Goal: Task Accomplishment & Management: Use online tool/utility

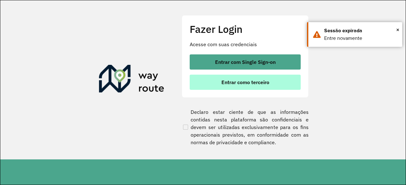
click at [256, 83] on span "Entrar como terceiro" at bounding box center [245, 82] width 48 height 5
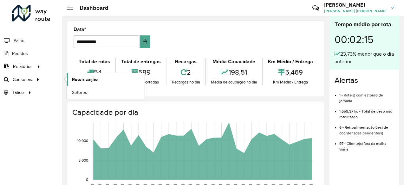
click at [81, 77] on span "Roteirização" at bounding box center [85, 79] width 26 height 7
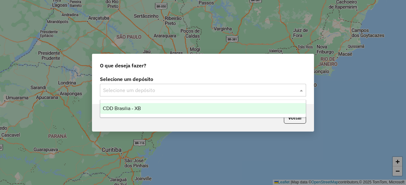
click at [153, 88] on input "text" at bounding box center [196, 91] width 187 height 8
click at [140, 106] on span "CDD Brasilia - XB" at bounding box center [122, 108] width 38 height 5
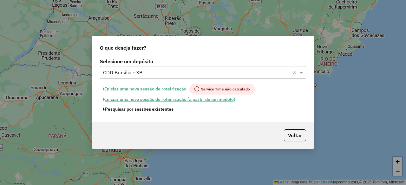
click at [146, 110] on button "Pesquisar por sessões existentes" at bounding box center [138, 110] width 76 height 10
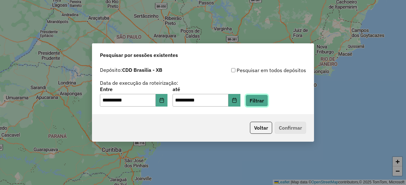
click at [256, 103] on button "Filtrar" at bounding box center [256, 101] width 23 height 12
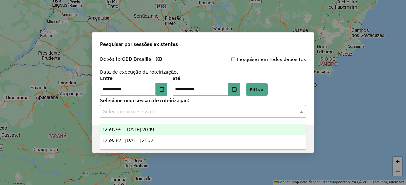
click at [189, 113] on input "text" at bounding box center [196, 112] width 187 height 8
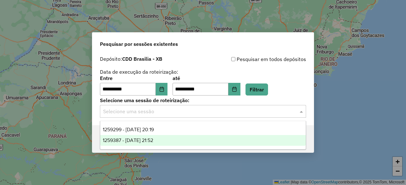
click at [170, 138] on div "1259387 - 04/09/2025 21:52" at bounding box center [202, 140] width 205 height 11
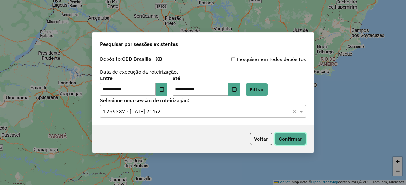
click at [288, 139] on button "Confirmar" at bounding box center [290, 139] width 31 height 12
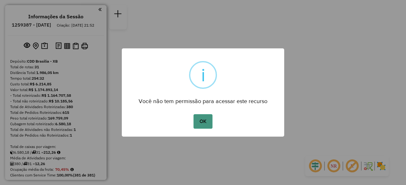
click at [201, 122] on button "OK" at bounding box center [202, 121] width 19 height 15
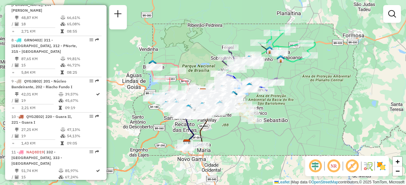
scroll to position [543, 0]
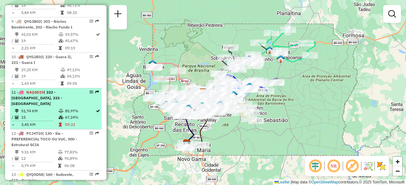
click at [43, 108] on td "51,74 KM" at bounding box center [39, 111] width 37 height 6
select select "**********"
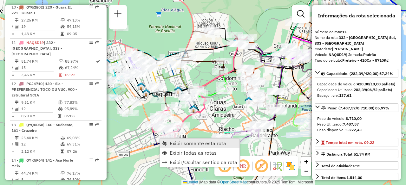
scroll to position [614, 0]
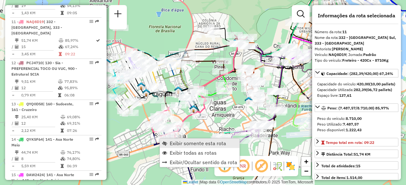
click at [172, 142] on span "Exibir somente esta rota" at bounding box center [198, 143] width 56 height 5
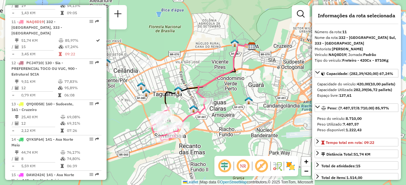
click at [247, 163] on em at bounding box center [242, 166] width 15 height 15
click at [223, 162] on em at bounding box center [224, 166] width 15 height 15
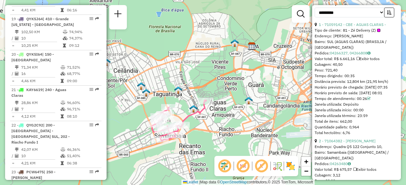
scroll to position [923, 0]
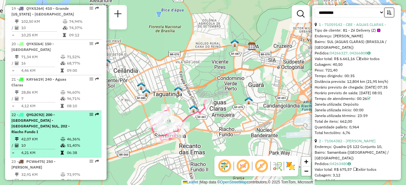
click at [49, 136] on td "42,07 KM" at bounding box center [40, 139] width 39 height 6
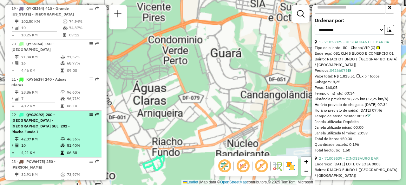
scroll to position [256, 0]
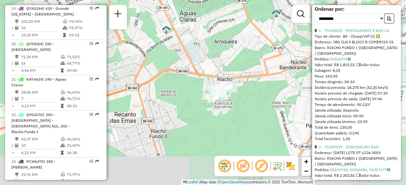
drag, startPoint x: 181, startPoint y: 121, endPoint x: 248, endPoint y: 49, distance: 97.8
click at [248, 49] on div "Janela de atendimento Grade de atendimento Capacidade Transportadoras Veículos …" at bounding box center [203, 92] width 406 height 185
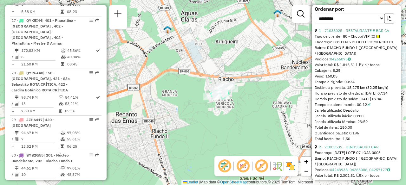
scroll to position [1210, 0]
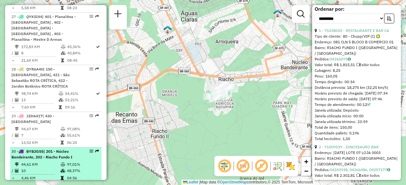
click at [47, 168] on td "10" at bounding box center [40, 171] width 39 height 6
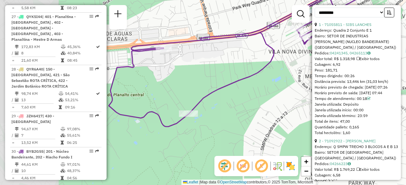
drag, startPoint x: 210, startPoint y: 121, endPoint x: 294, endPoint y: 72, distance: 96.5
click at [294, 72] on div "Janela de atendimento Grade de atendimento Capacidade Transportadoras Veículos …" at bounding box center [203, 92] width 406 height 185
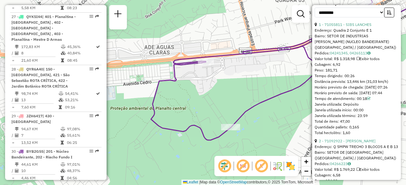
drag, startPoint x: 192, startPoint y: 76, endPoint x: 231, endPoint y: 91, distance: 41.7
click at [231, 91] on div "Janela de atendimento Grade de atendimento Capacidade Transportadoras Veículos …" at bounding box center [203, 92] width 406 height 185
click at [304, 173] on span "−" at bounding box center [306, 171] width 4 height 8
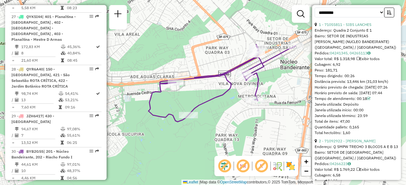
drag, startPoint x: 251, startPoint y: 110, endPoint x: 223, endPoint y: 115, distance: 29.0
click at [223, 115] on div "Janela de atendimento Grade de atendimento Capacidade Transportadoras Veículos …" at bounding box center [203, 92] width 406 height 185
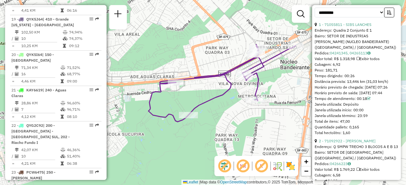
scroll to position [892, 0]
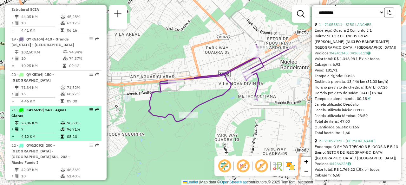
click at [62, 126] on td at bounding box center [63, 129] width 6 height 6
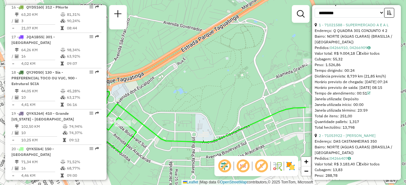
scroll to position [799, 0]
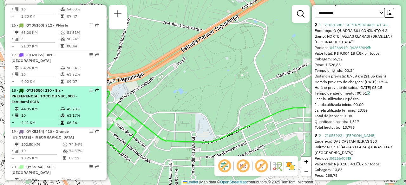
click at [57, 88] on span "| 130 - Sia - PREFERENCIAL TOCO OU VUC, 900 - Estrutural SCIA" at bounding box center [44, 96] width 66 height 16
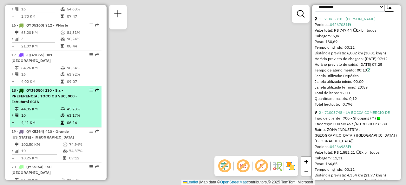
scroll to position [245, 0]
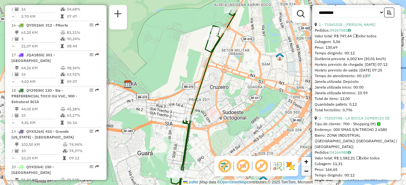
click at [305, 172] on span "−" at bounding box center [306, 171] width 4 height 8
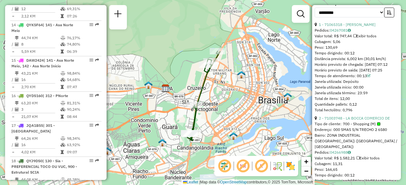
scroll to position [701, 0]
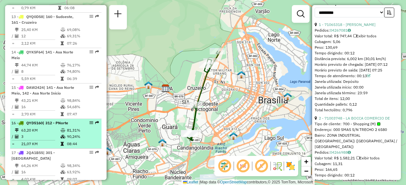
click at [52, 121] on span "| 312 - PNorte" at bounding box center [55, 123] width 25 height 5
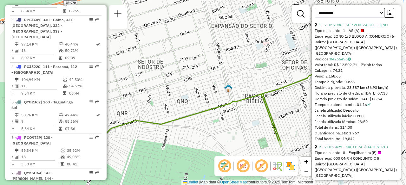
scroll to position [290, 0]
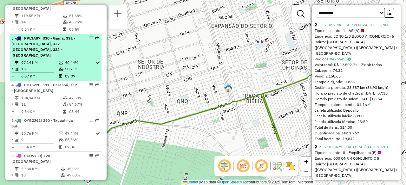
click at [69, 47] on div "3 - RPL3A87 | 330 - Gama, 331 - Santa Maria, 332 - Samambaia Sul, 333 - Samamba…" at bounding box center [44, 47] width 67 height 23
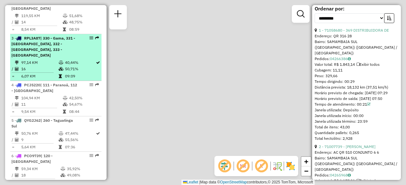
scroll to position [245, 0]
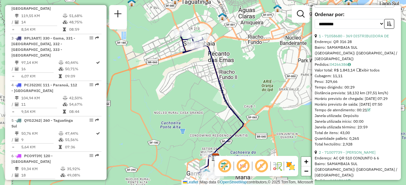
drag, startPoint x: 189, startPoint y: 94, endPoint x: 215, endPoint y: 105, distance: 28.1
click at [215, 105] on div "Janela de atendimento Grade de atendimento Capacidade Transportadoras Veículos …" at bounding box center [203, 92] width 406 height 185
click at [306, 161] on span "+" at bounding box center [306, 162] width 4 height 8
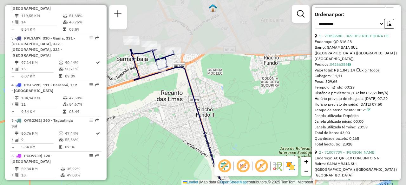
drag, startPoint x: 232, startPoint y: 44, endPoint x: 199, endPoint y: 118, distance: 80.5
click at [199, 118] on div "Janela de atendimento Grade de atendimento Capacidade Transportadoras Veículos …" at bounding box center [203, 92] width 406 height 185
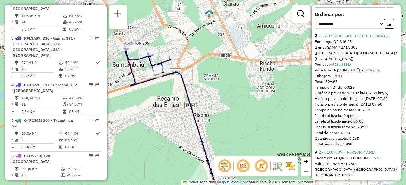
click at [341, 62] on link "04266386" at bounding box center [340, 64] width 21 height 5
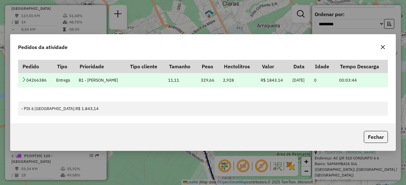
click at [26, 82] on icon at bounding box center [23, 79] width 5 height 5
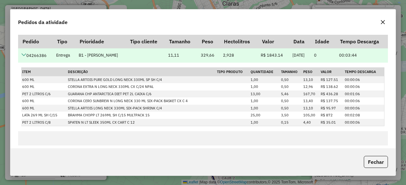
click at [25, 53] on icon at bounding box center [23, 54] width 5 height 5
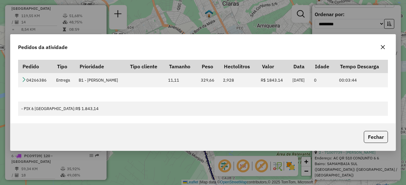
click at [381, 47] on icon "button" at bounding box center [382, 47] width 5 height 5
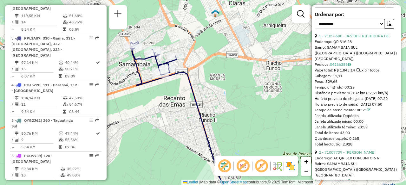
drag, startPoint x: 193, startPoint y: 51, endPoint x: 202, endPoint y: 51, distance: 9.2
click at [202, 51] on div "Janela de atendimento Grade de atendimento Capacidade Transportadoras Veículos …" at bounding box center [203, 92] width 406 height 185
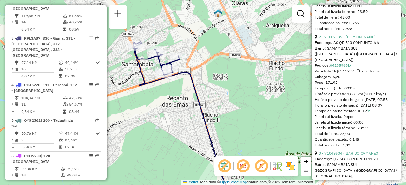
scroll to position [363, 0]
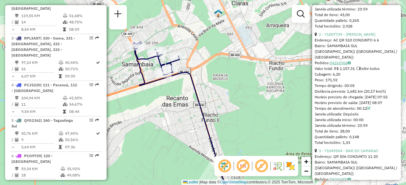
click at [339, 61] on link "04265968" at bounding box center [340, 63] width 21 height 5
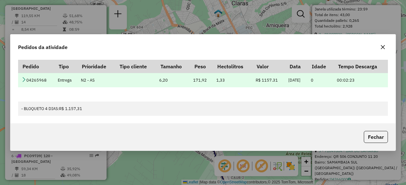
click at [23, 80] on icon at bounding box center [23, 79] width 5 height 5
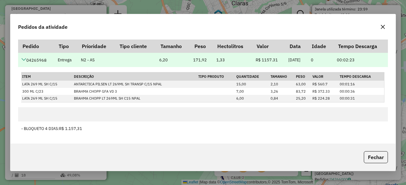
click at [24, 58] on icon at bounding box center [23, 59] width 5 height 5
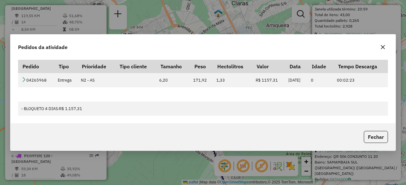
click at [380, 46] on icon "button" at bounding box center [382, 47] width 5 height 5
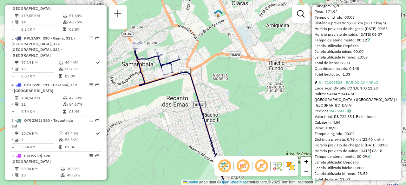
scroll to position [457, 0]
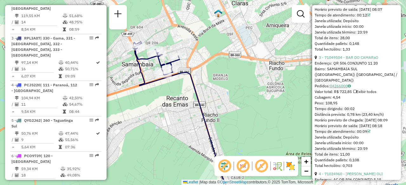
click at [342, 84] on link "04266000" at bounding box center [340, 86] width 21 height 5
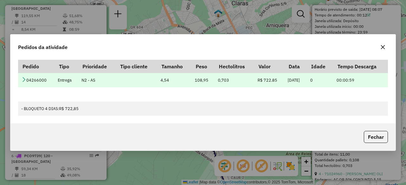
click at [25, 81] on icon at bounding box center [23, 79] width 5 height 5
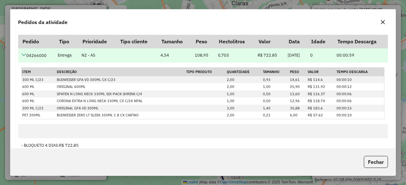
click at [22, 54] on icon at bounding box center [23, 54] width 5 height 5
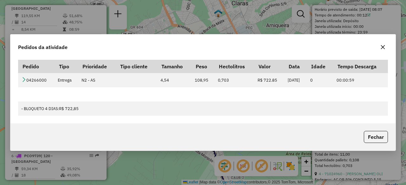
click at [381, 46] on icon "button" at bounding box center [383, 47] width 4 height 4
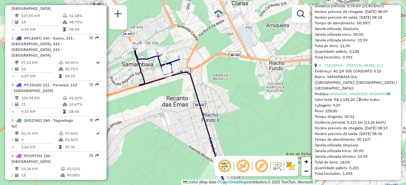
scroll to position [580, 0]
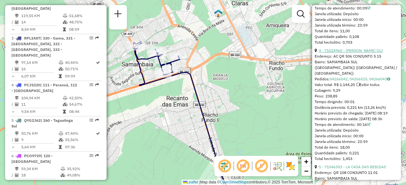
click at [352, 48] on link "4 - 71024960 - NELSON RODRIGUES OLI" at bounding box center [351, 50] width 64 height 5
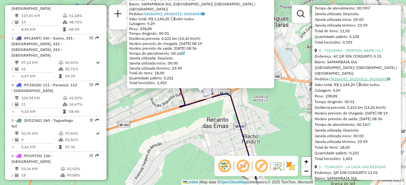
click at [357, 77] on link "04266042, 04266515, 04266043" at bounding box center [360, 79] width 60 height 5
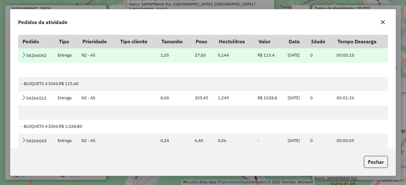
click at [25, 56] on icon at bounding box center [23, 54] width 5 height 5
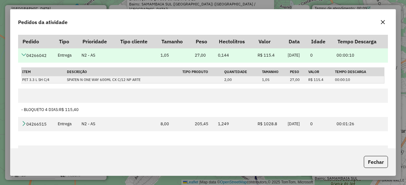
click at [25, 56] on icon at bounding box center [23, 54] width 5 height 5
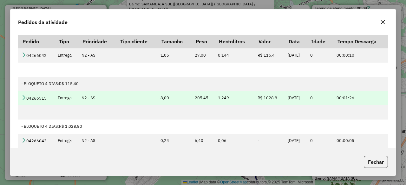
click at [23, 97] on icon at bounding box center [23, 97] width 5 height 5
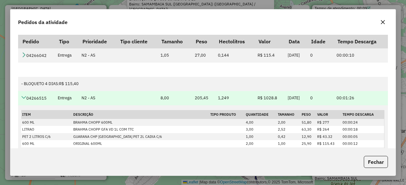
click at [24, 98] on icon at bounding box center [23, 97] width 5 height 5
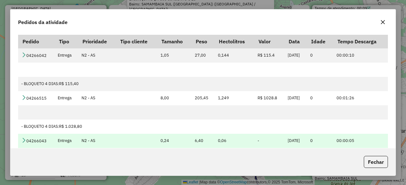
click at [25, 139] on icon at bounding box center [23, 140] width 5 height 5
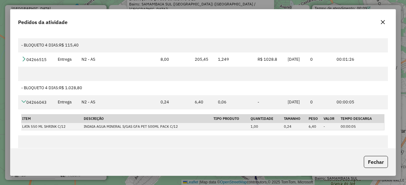
scroll to position [46, 0]
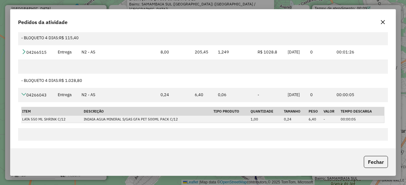
click at [383, 22] on icon "button" at bounding box center [383, 22] width 4 height 4
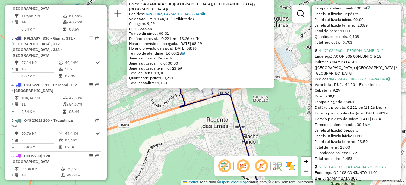
click at [273, 102] on div "71024960 - NELSON RODRIGUES OLI Endereço: AC QR 506 CONJUNTO 5 15 Bairro: SAMAM…" at bounding box center [203, 92] width 406 height 185
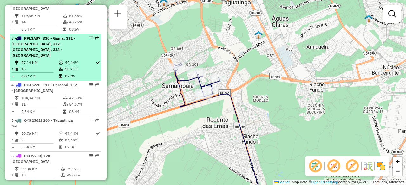
click at [57, 52] on li "3 - RPL3A87 | 330 - Gama, 331 - Santa Maria, 332 - Samambaia Sul, 333 - Samamba…" at bounding box center [55, 57] width 91 height 47
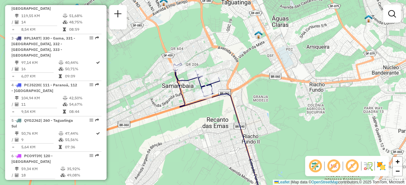
select select "**********"
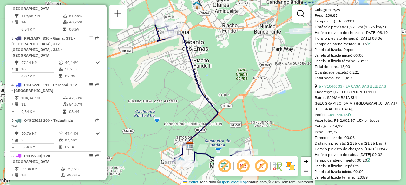
scroll to position [684, 0]
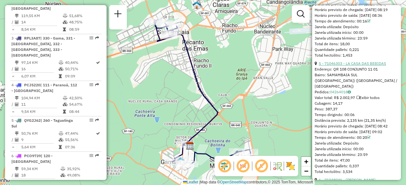
click at [366, 61] on link "5 - 71046303 - LA CASA DAS BEBIDAS" at bounding box center [352, 63] width 67 height 5
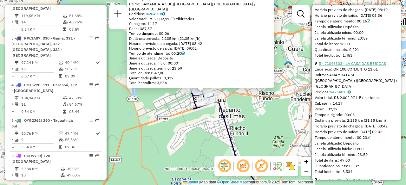
click at [355, 61] on link "5 - 71046303 - LA CASA DAS BEBIDAS" at bounding box center [352, 63] width 67 height 5
click at [339, 90] on link "04264018" at bounding box center [340, 92] width 21 height 5
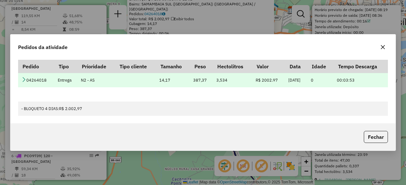
click at [23, 80] on icon at bounding box center [23, 79] width 5 height 5
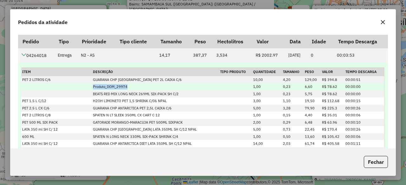
drag, startPoint x: 94, startPoint y: 87, endPoint x: 126, endPoint y: 89, distance: 32.7
click at [126, 89] on td "Produto_DOM_29974" at bounding box center [155, 86] width 127 height 7
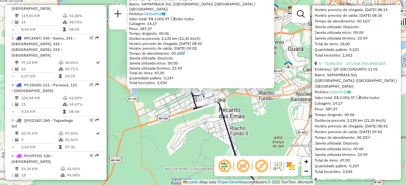
click at [178, 130] on div "71046303 - LA CASA DAS BEBIDAS Endereço: QR 108 CONJUNTO 11 01 Bairro: SAMAMBAI…" at bounding box center [203, 92] width 406 height 185
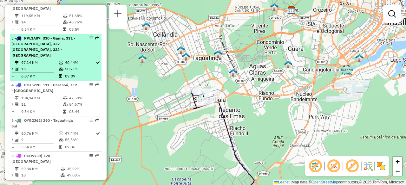
click at [42, 52] on li "3 - RPL3A87 | 330 - Gama, 331 - Santa Maria, 332 - Samambaia Sul, 333 - Samamba…" at bounding box center [55, 57] width 91 height 47
select select "**********"
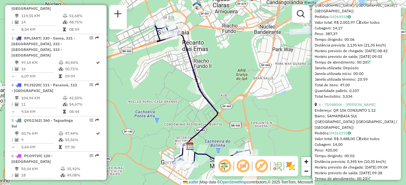
scroll to position [810, 0]
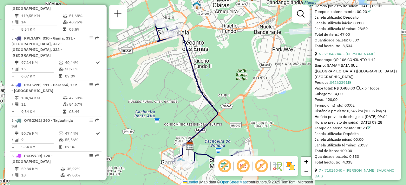
click at [363, 57] on div "Endereço: QR 106 CONJUNTO 1 12" at bounding box center [356, 60] width 84 height 6
click at [340, 80] on link "04262391" at bounding box center [340, 82] width 21 height 5
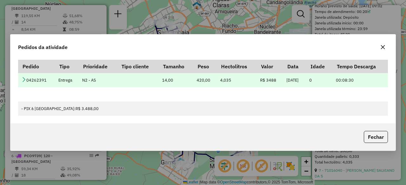
click at [25, 80] on icon at bounding box center [23, 79] width 5 height 5
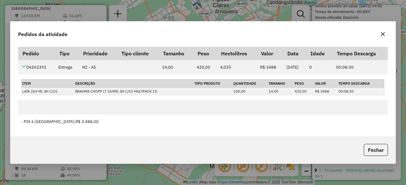
click at [382, 36] on icon "button" at bounding box center [382, 34] width 5 height 5
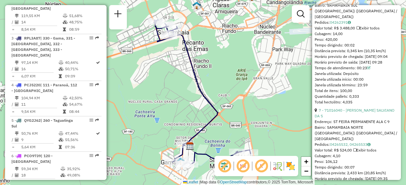
scroll to position [884, 0]
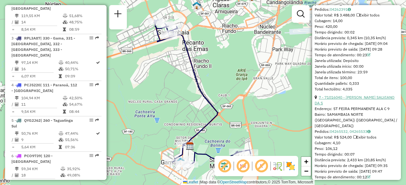
click at [356, 95] on link "7 - 71016040 - CICERO SALVIANO DA S" at bounding box center [354, 100] width 80 height 10
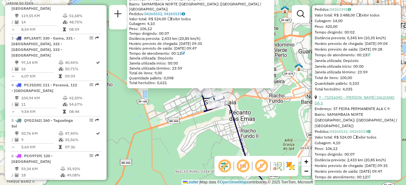
click at [356, 95] on link "7 - 71016040 - CICERO SALVIANO DA S" at bounding box center [354, 100] width 80 height 10
click at [346, 129] on link "04265532, 04265533" at bounding box center [350, 131] width 41 height 5
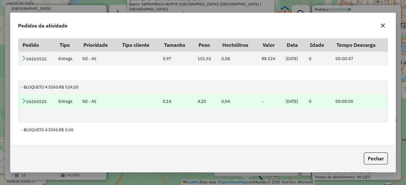
click at [26, 99] on icon at bounding box center [23, 101] width 5 height 5
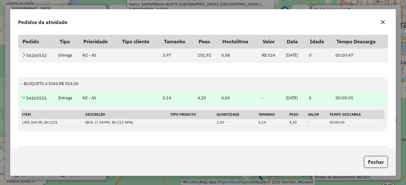
click at [26, 99] on icon at bounding box center [23, 97] width 5 height 5
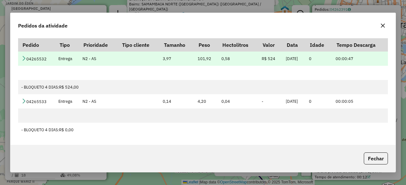
click at [25, 60] on icon at bounding box center [23, 58] width 5 height 5
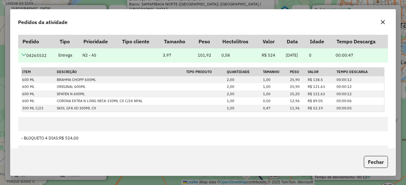
click at [25, 60] on td "04265532" at bounding box center [36, 56] width 37 height 14
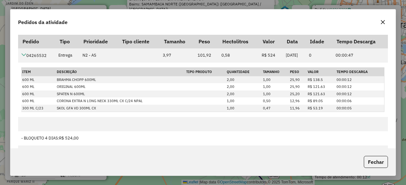
click at [381, 23] on icon "button" at bounding box center [382, 22] width 5 height 5
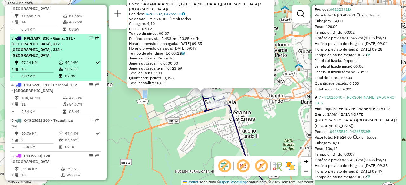
click at [66, 49] on div "3 - RPL3A87 | 330 - Gama, 331 - Santa Maria, 332 - Samambaia Sul, 333 - Samamba…" at bounding box center [44, 47] width 67 height 23
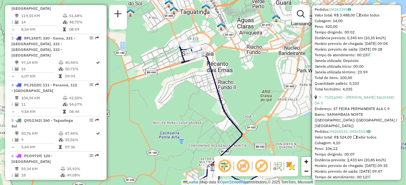
drag, startPoint x: 212, startPoint y: 36, endPoint x: 237, endPoint y: 57, distance: 32.4
click at [237, 57] on div "Janela de atendimento Grade de atendimento Capacidade Transportadoras Veículos …" at bounding box center [203, 92] width 406 height 185
click at [304, 160] on span "+" at bounding box center [306, 162] width 4 height 8
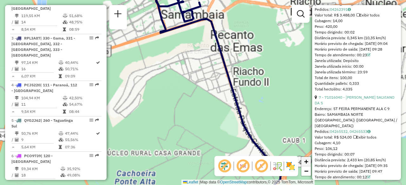
click at [304, 160] on span "+" at bounding box center [306, 162] width 4 height 8
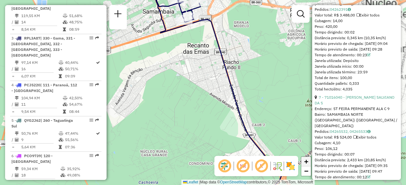
click at [304, 160] on span "+" at bounding box center [306, 162] width 4 height 8
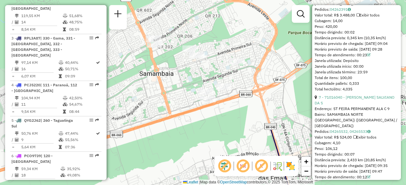
drag, startPoint x: 188, startPoint y: 92, endPoint x: 243, endPoint y: 176, distance: 100.4
click at [243, 176] on hb-router-mapa "Informações da Sessão 1259387 - 04/09/2025 Criação: 03/09/2025 21:52 Depósito: …" at bounding box center [203, 92] width 406 height 185
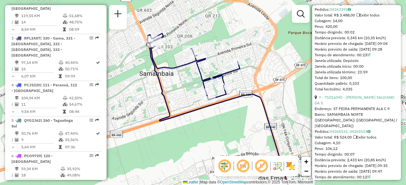
scroll to position [1007, 0]
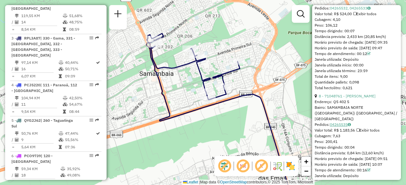
click at [340, 122] on link "04265535" at bounding box center [340, 124] width 21 height 5
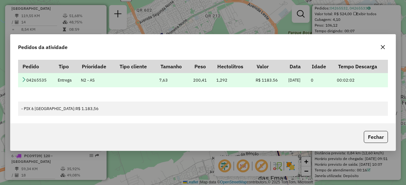
click at [35, 83] on td "04265535" at bounding box center [36, 80] width 36 height 14
click at [23, 80] on icon at bounding box center [23, 79] width 5 height 5
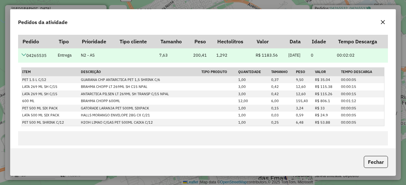
click at [23, 80] on td "PET 1.5 L C/12" at bounding box center [50, 79] width 59 height 7
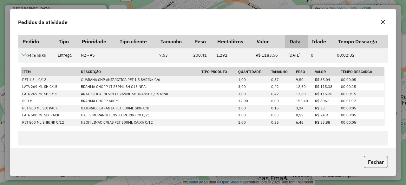
click at [293, 35] on th "Data" at bounding box center [296, 41] width 23 height 13
click at [382, 21] on icon "button" at bounding box center [382, 22] width 5 height 5
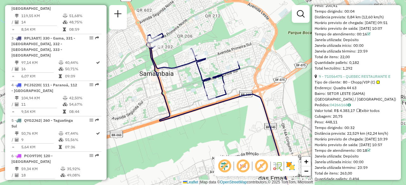
scroll to position [1151, 0]
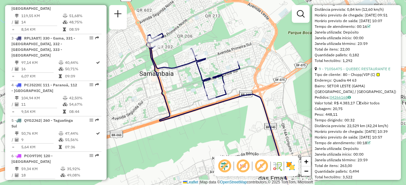
click at [342, 95] on link "04266168" at bounding box center [340, 97] width 21 height 5
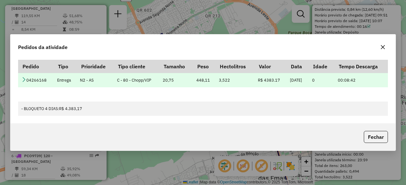
click at [25, 80] on icon at bounding box center [23, 79] width 5 height 5
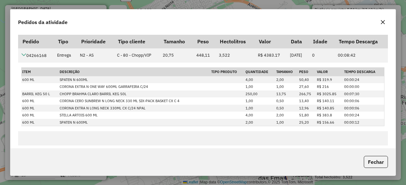
click at [382, 22] on icon "button" at bounding box center [383, 22] width 4 height 4
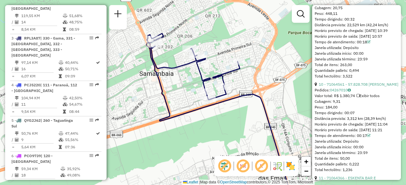
scroll to position [1255, 0]
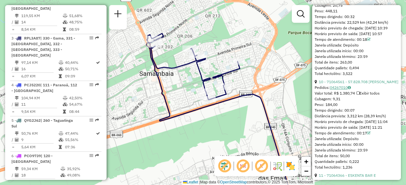
click at [339, 85] on link "04267010" at bounding box center [340, 87] width 21 height 5
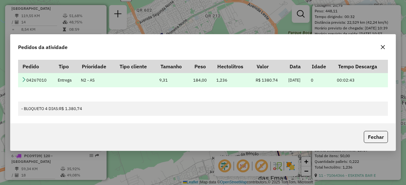
click at [23, 81] on icon at bounding box center [23, 79] width 5 height 5
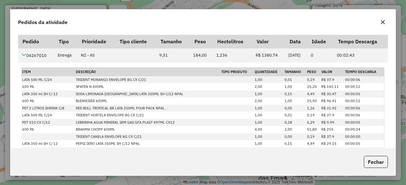
click at [382, 22] on icon "button" at bounding box center [383, 22] width 4 height 4
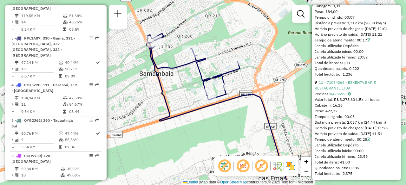
scroll to position [1366, 0]
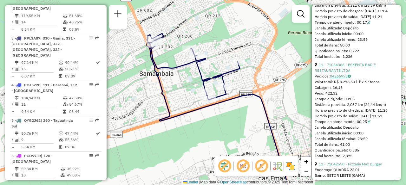
click at [338, 79] on link "04266993" at bounding box center [340, 76] width 21 height 5
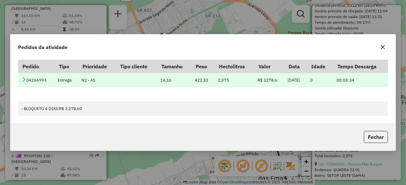
click at [23, 81] on icon at bounding box center [23, 79] width 5 height 5
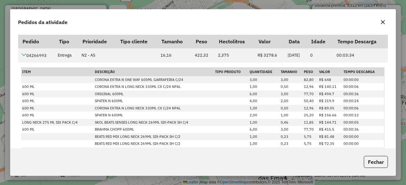
click at [384, 22] on icon "button" at bounding box center [382, 22] width 5 height 5
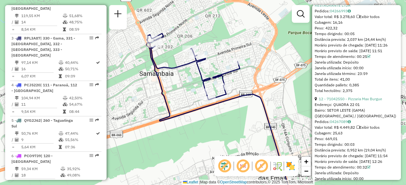
scroll to position [1434, 0]
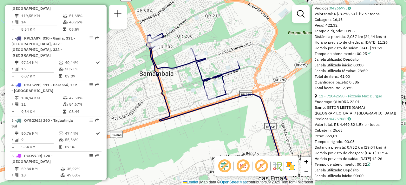
click at [339, 10] on link "04266993" at bounding box center [340, 8] width 21 height 5
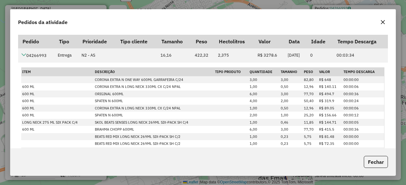
click at [382, 24] on icon "button" at bounding box center [382, 22] width 5 height 5
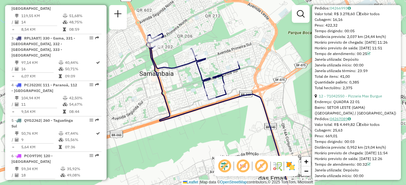
click at [341, 121] on link "04267089" at bounding box center [340, 119] width 21 height 5
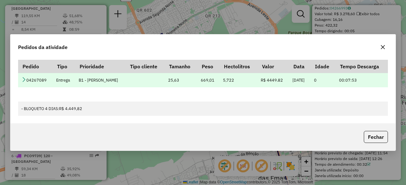
click at [25, 80] on icon at bounding box center [23, 79] width 5 height 5
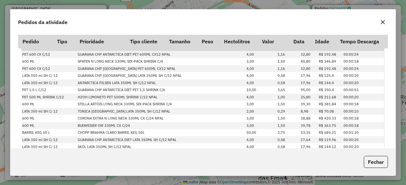
scroll to position [26, 0]
click at [384, 24] on icon "button" at bounding box center [383, 22] width 4 height 4
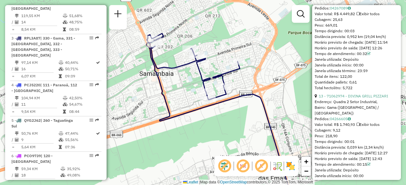
scroll to position [1545, 0]
click at [341, 121] on link "04266605" at bounding box center [340, 118] width 21 height 5
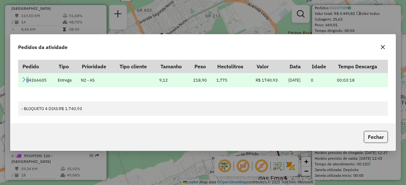
drag, startPoint x: 27, startPoint y: 79, endPoint x: 22, endPoint y: 79, distance: 4.8
click at [22, 79] on td "04266605" at bounding box center [36, 80] width 36 height 14
click at [22, 79] on icon at bounding box center [23, 79] width 5 height 5
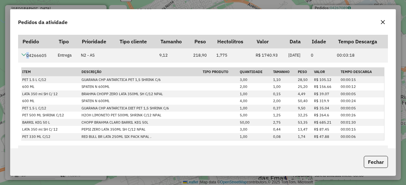
click at [385, 24] on button "button" at bounding box center [383, 22] width 10 height 10
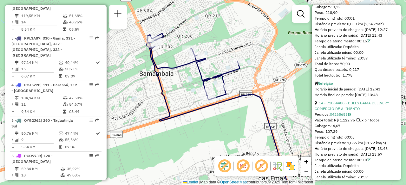
scroll to position [1671, 0]
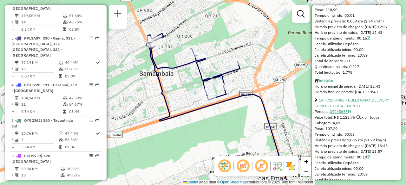
click at [339, 114] on link "04265653" at bounding box center [340, 111] width 21 height 5
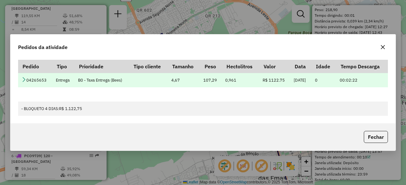
click at [26, 77] on td "04265653" at bounding box center [35, 80] width 34 height 14
click at [25, 78] on icon at bounding box center [23, 79] width 5 height 5
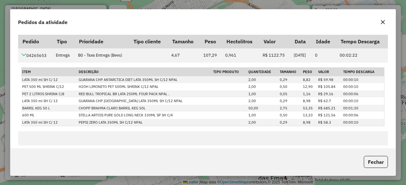
click at [383, 25] on icon "button" at bounding box center [382, 22] width 5 height 5
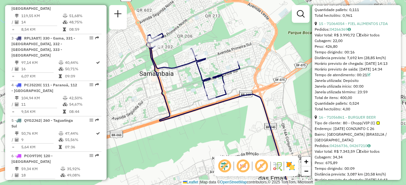
scroll to position [1833, 0]
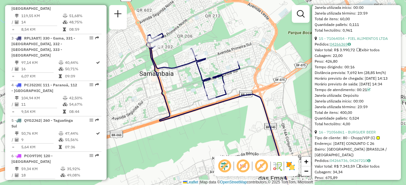
click at [338, 47] on link "04266369" at bounding box center [340, 44] width 21 height 5
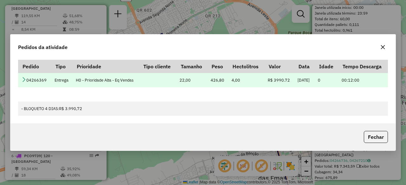
click at [25, 79] on icon at bounding box center [23, 79] width 5 height 5
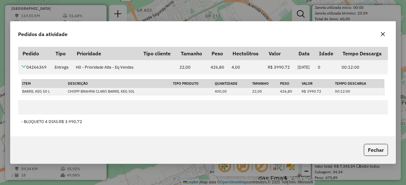
click at [382, 33] on icon "button" at bounding box center [382, 34] width 5 height 5
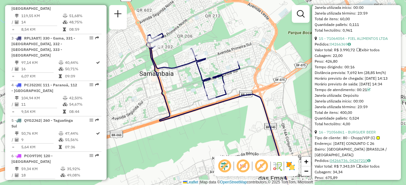
click at [342, 163] on link "04266736, 04267210" at bounding box center [350, 161] width 41 height 5
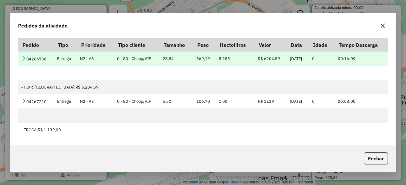
click at [23, 58] on icon at bounding box center [23, 58] width 5 height 5
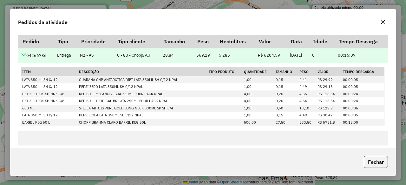
click at [23, 54] on icon at bounding box center [23, 54] width 5 height 5
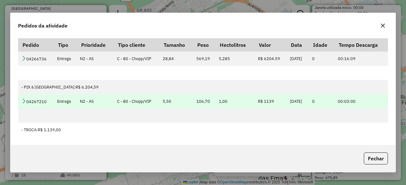
click at [24, 101] on icon at bounding box center [23, 101] width 5 height 5
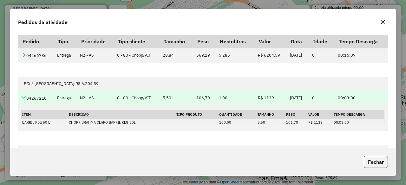
click at [24, 101] on link at bounding box center [23, 98] width 5 height 5
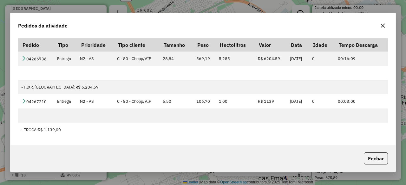
click at [384, 26] on icon "button" at bounding box center [382, 25] width 5 height 5
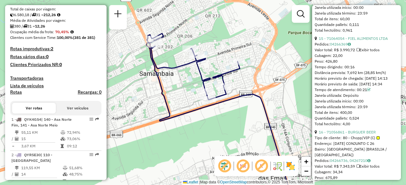
scroll to position [107, 0]
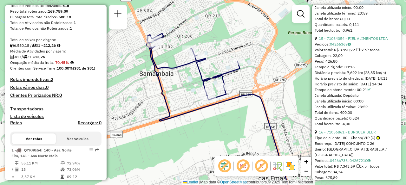
click at [45, 82] on h4 "Rotas improdutivas: 2" at bounding box center [55, 79] width 91 height 5
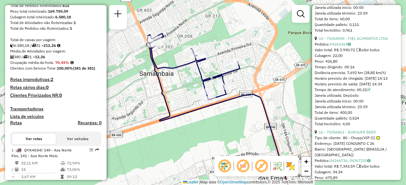
click at [30, 120] on h4 "Lista de veículos" at bounding box center [55, 116] width 91 height 5
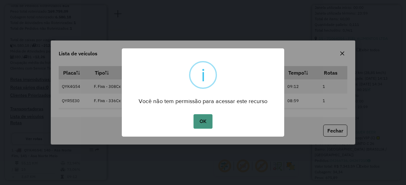
click at [202, 125] on button "OK" at bounding box center [202, 121] width 19 height 15
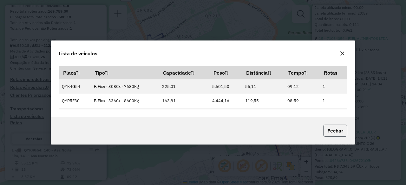
click at [336, 134] on button "Fechar" at bounding box center [335, 131] width 24 height 12
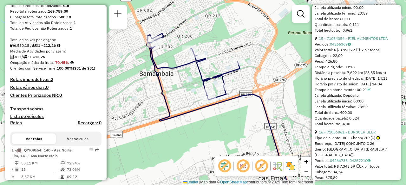
click at [31, 90] on h4 "Rotas vários dias: 0" at bounding box center [55, 87] width 91 height 5
click at [28, 98] on h4 "Clientes Priorizados NR: 0" at bounding box center [55, 95] width 91 height 5
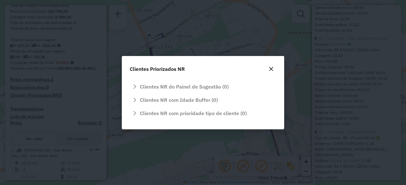
click at [194, 100] on div "Clientes NR com Idade Buffer (0)" at bounding box center [203, 101] width 146 height 13
click at [271, 69] on icon "button" at bounding box center [271, 69] width 5 height 5
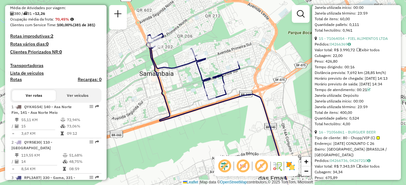
scroll to position [145, 0]
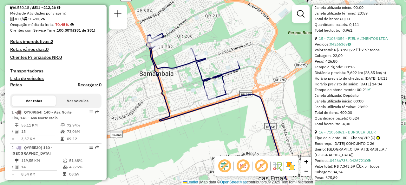
click at [33, 74] on h4 "Transportadoras" at bounding box center [55, 70] width 91 height 5
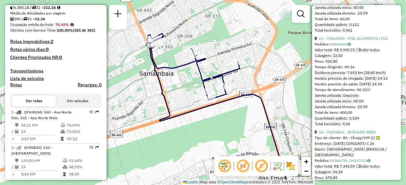
click at [32, 81] on h4 "Lista de veículos" at bounding box center [55, 78] width 91 height 5
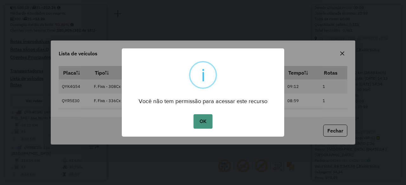
click at [205, 121] on button "OK" at bounding box center [202, 121] width 19 height 15
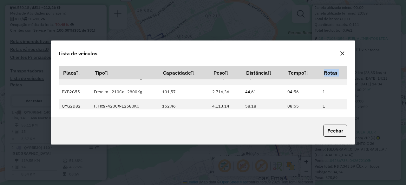
scroll to position [412, 0]
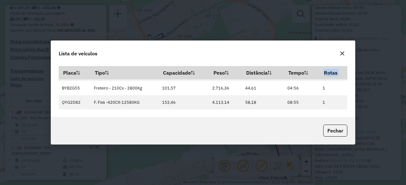
drag, startPoint x: 61, startPoint y: 87, endPoint x: 342, endPoint y: 111, distance: 281.9
click at [342, 111] on div "Placa Tipo Capacidade Peso Distância Tempo Rotas QYK4G54 F. Fixa - 308Cx - 7680…" at bounding box center [203, 91] width 304 height 54
copy thead "Placa Tipo Capacidade Peso Distância Tempo Rotas"
drag, startPoint x: 62, startPoint y: 73, endPoint x: 186, endPoint y: 47, distance: 126.2
click at [186, 47] on div "Lista de veículos Placa Tipo Capacidade Peso Distância Tempo Rotas QYK4G54 F. F…" at bounding box center [203, 93] width 304 height 104
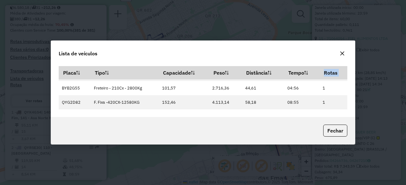
click at [186, 47] on div "Lista de veículos" at bounding box center [203, 52] width 304 height 23
click at [342, 56] on icon "button" at bounding box center [342, 53] width 5 height 5
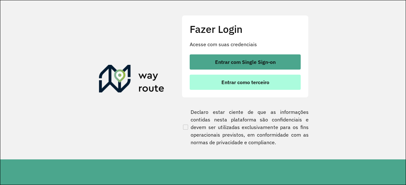
click at [206, 81] on button "Entrar como terceiro" at bounding box center [245, 82] width 111 height 15
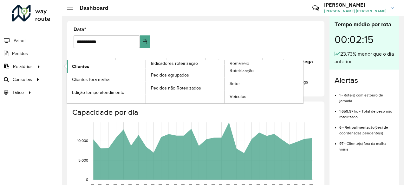
click at [91, 66] on link "Clientes" at bounding box center [106, 66] width 79 height 13
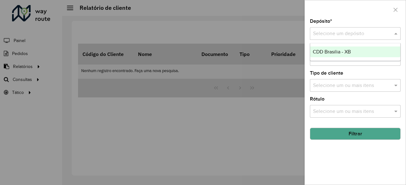
click at [349, 31] on input "text" at bounding box center [349, 34] width 72 height 8
click at [341, 52] on span "CDD Brasilia - XB" at bounding box center [332, 51] width 38 height 5
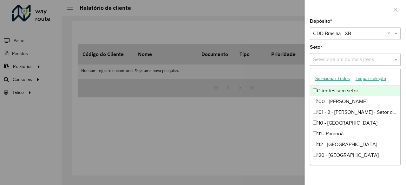
click at [387, 57] on input "text" at bounding box center [351, 60] width 81 height 8
click at [367, 59] on input "text" at bounding box center [351, 60] width 81 height 8
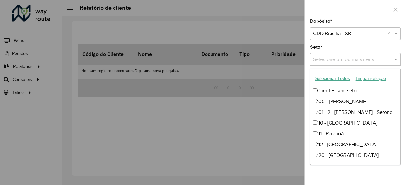
click at [378, 170] on div "Depósito * Selecione um depósito × CDD Brasilia - XB × Setor Selecione um ou ma…" at bounding box center [355, 102] width 101 height 166
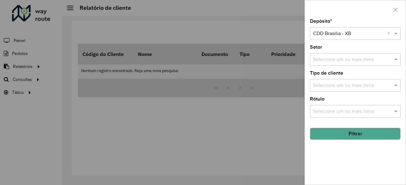
click at [387, 87] on input "text" at bounding box center [351, 86] width 81 height 8
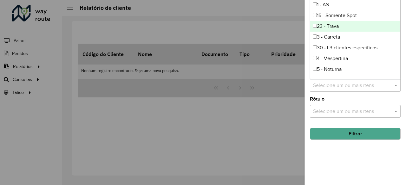
click at [344, 26] on div "23 - Trava" at bounding box center [355, 26] width 90 height 11
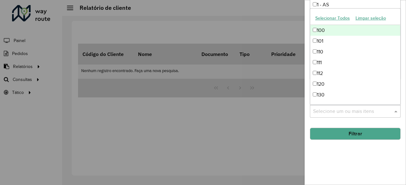
click at [352, 114] on input "text" at bounding box center [351, 112] width 81 height 8
click at [338, 142] on div "Depósito * Selecione um depósito × CDD Brasilia - XB × Setor Selecione um ou ma…" at bounding box center [355, 102] width 101 height 166
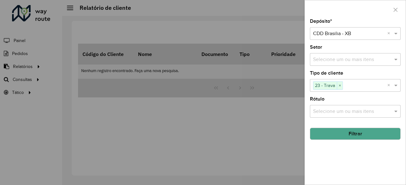
click at [343, 132] on button "Filtrar" at bounding box center [355, 134] width 91 height 12
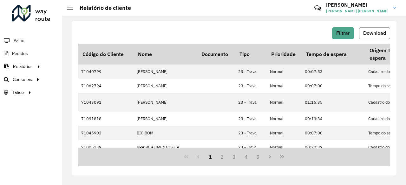
click at [375, 31] on span "Download" at bounding box center [374, 32] width 23 height 5
click at [86, 80] on span "Roteirização" at bounding box center [85, 79] width 26 height 7
click at [80, 79] on span "Roteirização" at bounding box center [85, 79] width 26 height 7
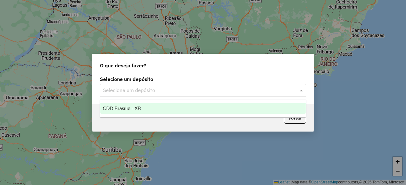
click at [242, 90] on input "text" at bounding box center [196, 91] width 187 height 8
click at [207, 106] on div "CDD Brasilia - XB" at bounding box center [202, 108] width 205 height 11
